Goal: Task Accomplishment & Management: Manage account settings

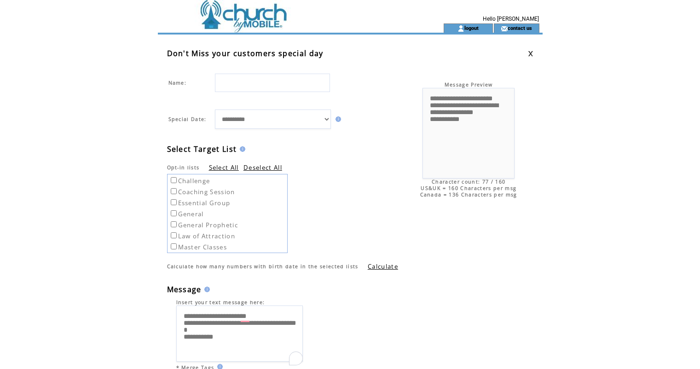
select select "**"
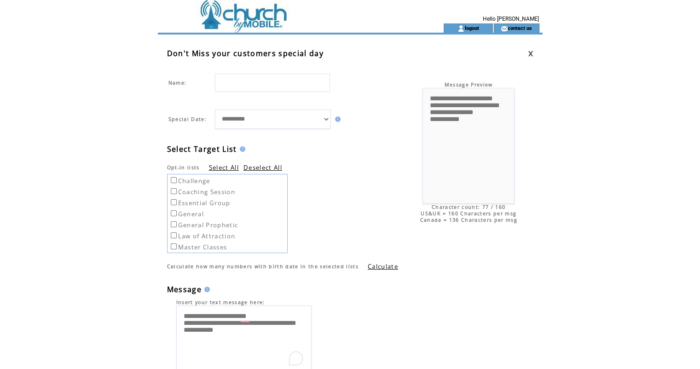
scroll to position [17, 0]
click at [286, 132] on td "Select Target List" at bounding box center [288, 142] width 242 height 24
click at [287, 122] on select "**********" at bounding box center [273, 118] width 116 height 19
click at [280, 81] on input "text" at bounding box center [272, 83] width 115 height 18
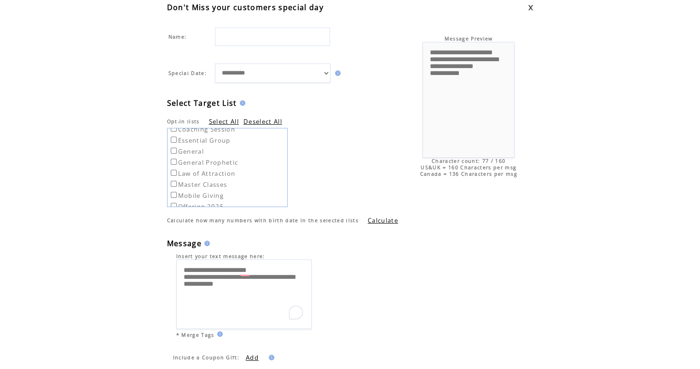
scroll to position [0, 0]
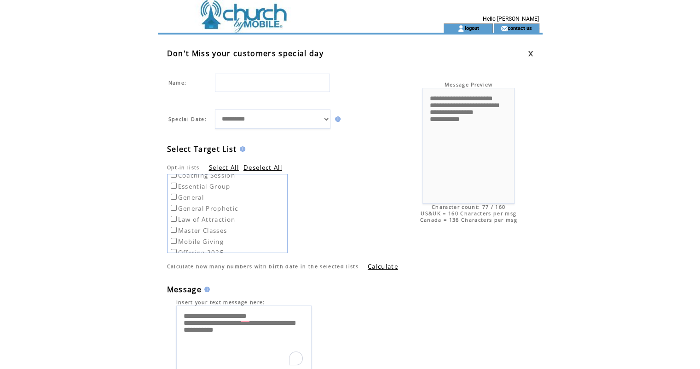
click at [228, 26] on td at bounding box center [284, 27] width 253 height 9
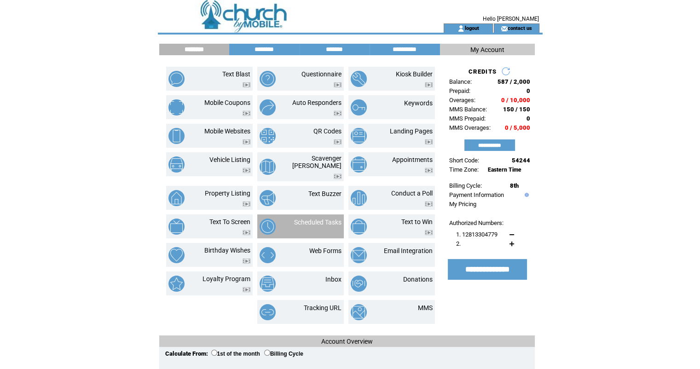
click at [276, 228] on td at bounding box center [270, 227] width 23 height 16
click at [265, 47] on input "********" at bounding box center [264, 50] width 69 height 8
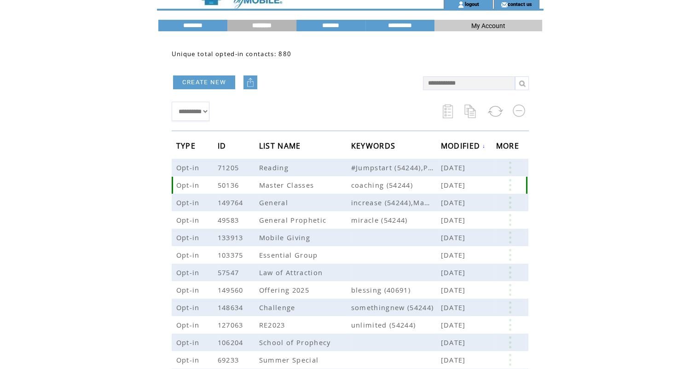
scroll to position [25, 0]
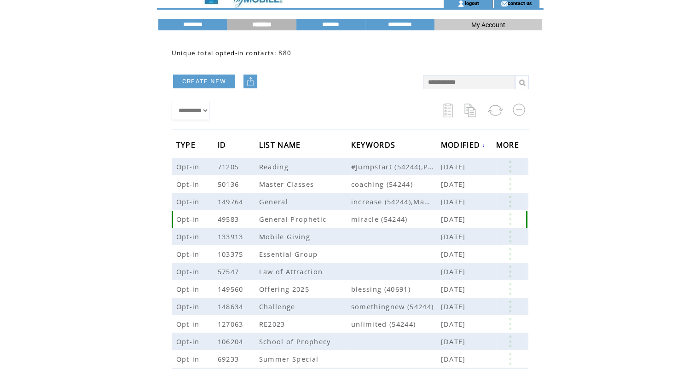
click at [283, 216] on span "General Prophetic" at bounding box center [294, 218] width 70 height 9
click at [507, 218] on link at bounding box center [510, 219] width 28 height 12
click at [449, 248] on link "157" at bounding box center [472, 246] width 46 height 14
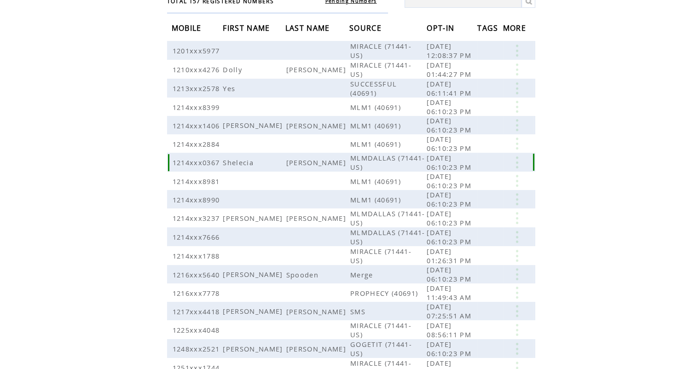
scroll to position [154, 0]
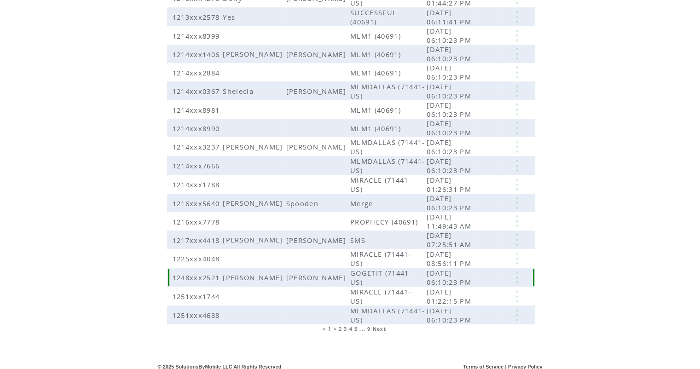
click at [513, 273] on link at bounding box center [517, 277] width 28 height 12
click at [467, 285] on link "EDIT" at bounding box center [462, 287] width 15 height 8
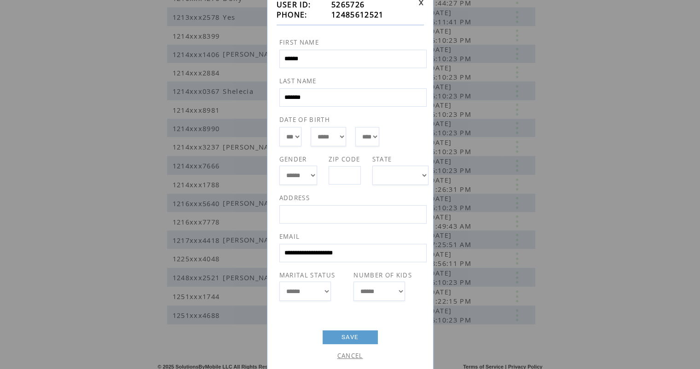
scroll to position [0, 0]
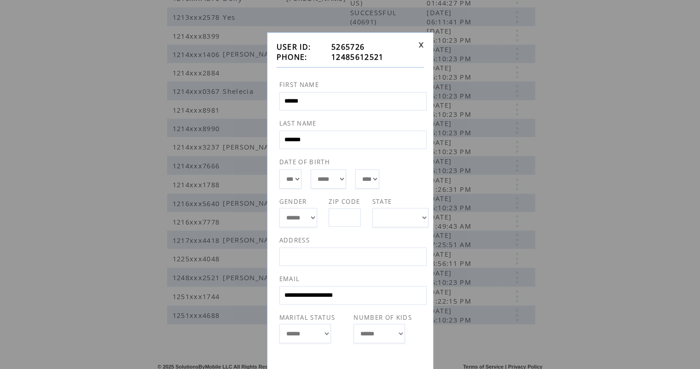
click at [420, 43] on link at bounding box center [421, 45] width 6 height 6
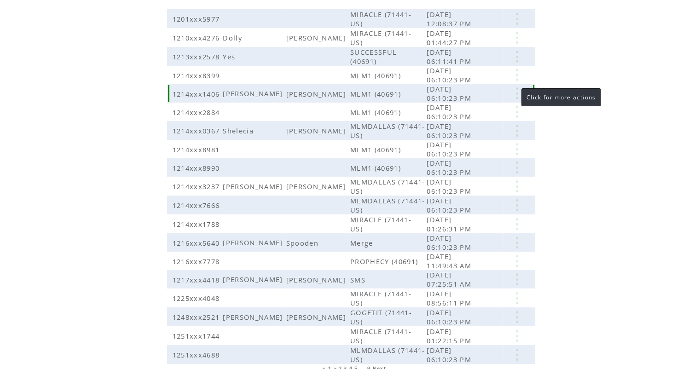
scroll to position [154, 0]
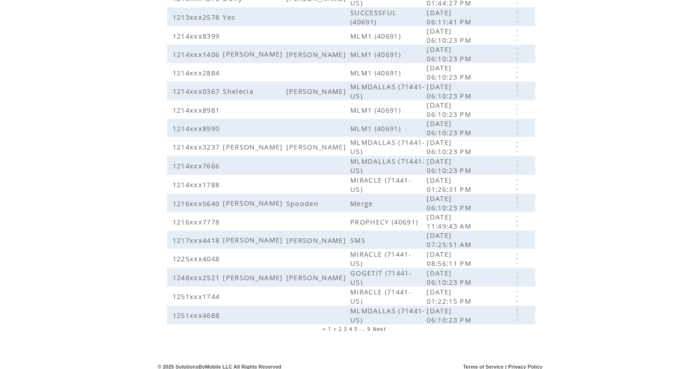
click at [344, 326] on span "3" at bounding box center [345, 329] width 3 height 6
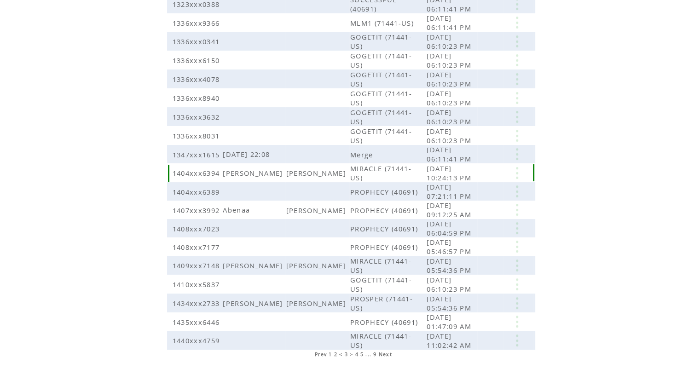
scroll to position [154, 0]
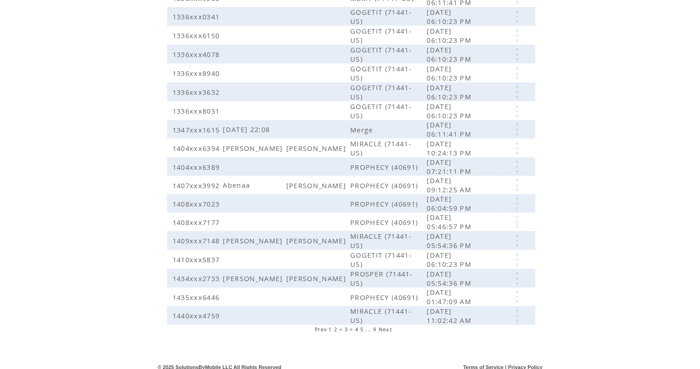
click at [375, 326] on span "9" at bounding box center [374, 329] width 3 height 6
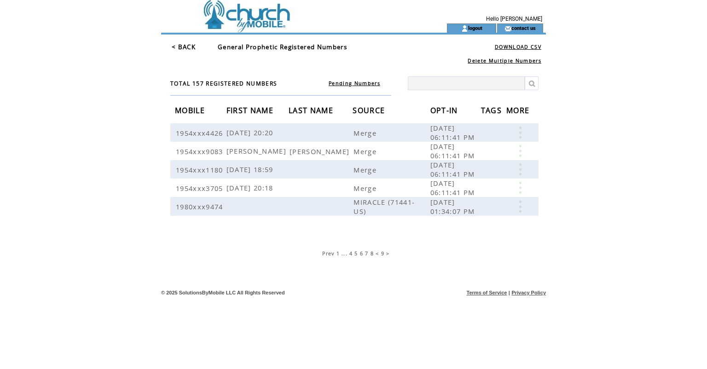
click at [360, 255] on span "6" at bounding box center [361, 253] width 3 height 6
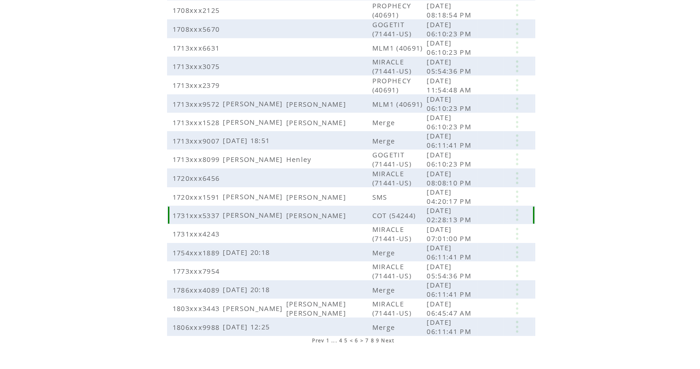
scroll to position [143, 0]
click at [517, 207] on link at bounding box center [517, 213] width 28 height 12
click at [463, 219] on link "EDIT" at bounding box center [465, 221] width 15 height 8
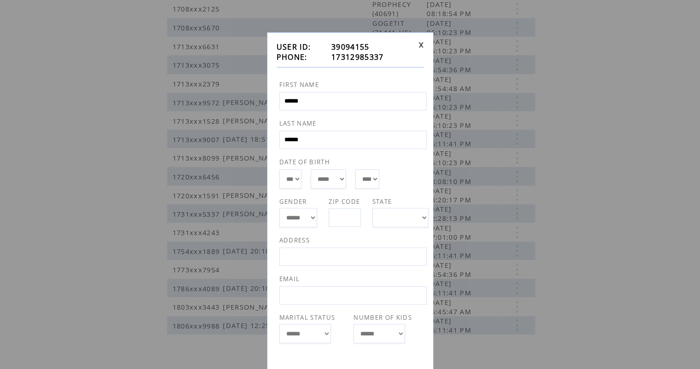
click at [423, 45] on div "**********" at bounding box center [350, 222] width 167 height 381
click at [423, 46] on link at bounding box center [421, 45] width 6 height 6
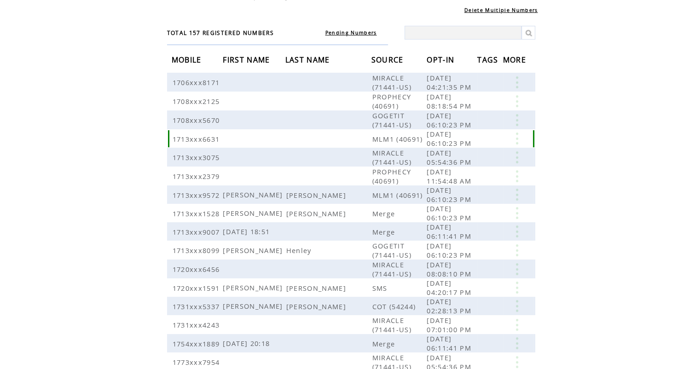
scroll to position [0, 0]
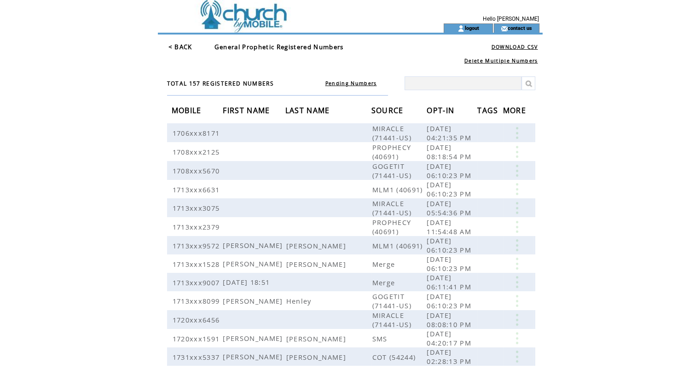
click at [180, 41] on table "< BACK General Prophetic Registered Numbers" at bounding box center [267, 46] width 200 height 11
click at [180, 43] on link "< BACK" at bounding box center [180, 47] width 24 height 8
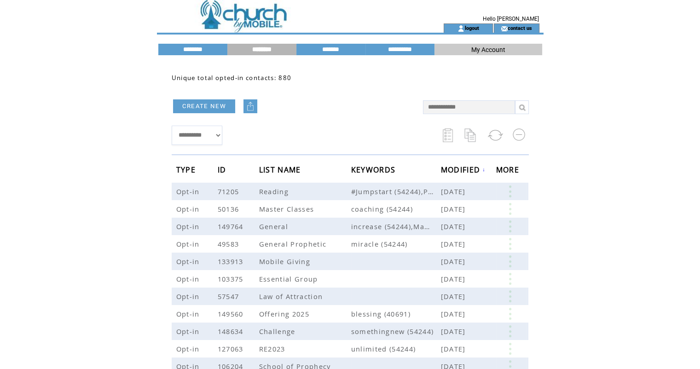
click at [71, 124] on html "**********" at bounding box center [350, 184] width 700 height 369
